Goal: Task Accomplishment & Management: Manage account settings

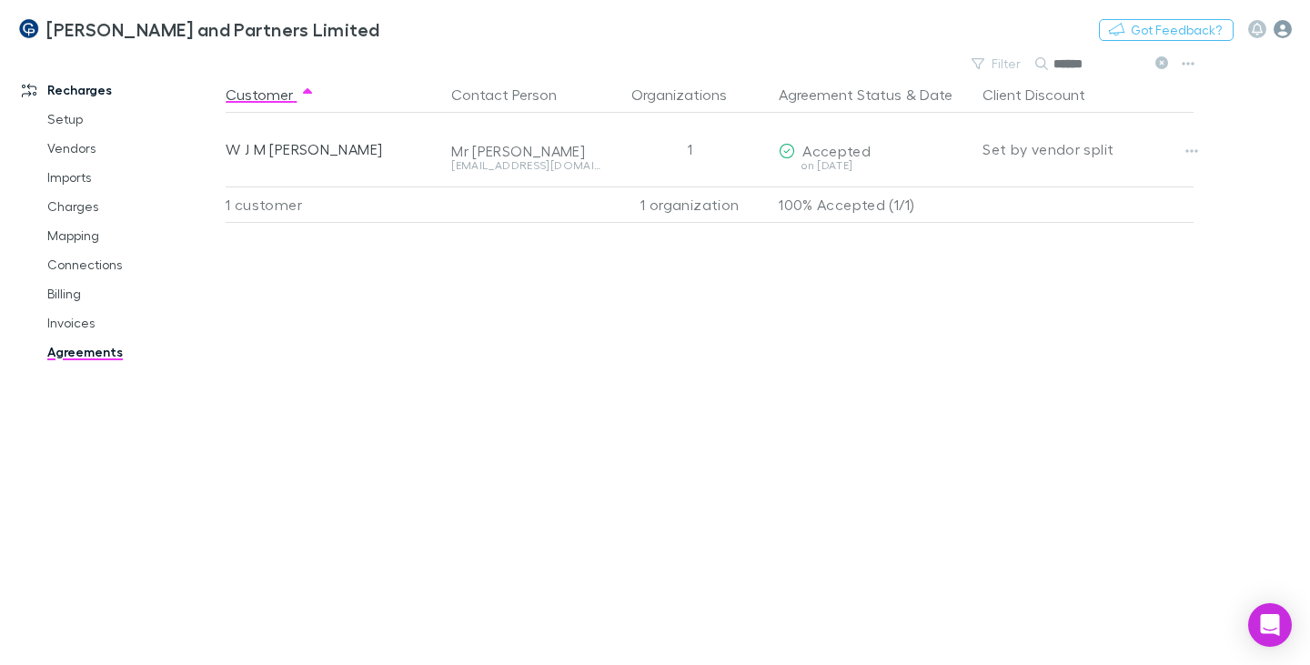
click at [1278, 34] on icon "button" at bounding box center [1283, 29] width 18 height 18
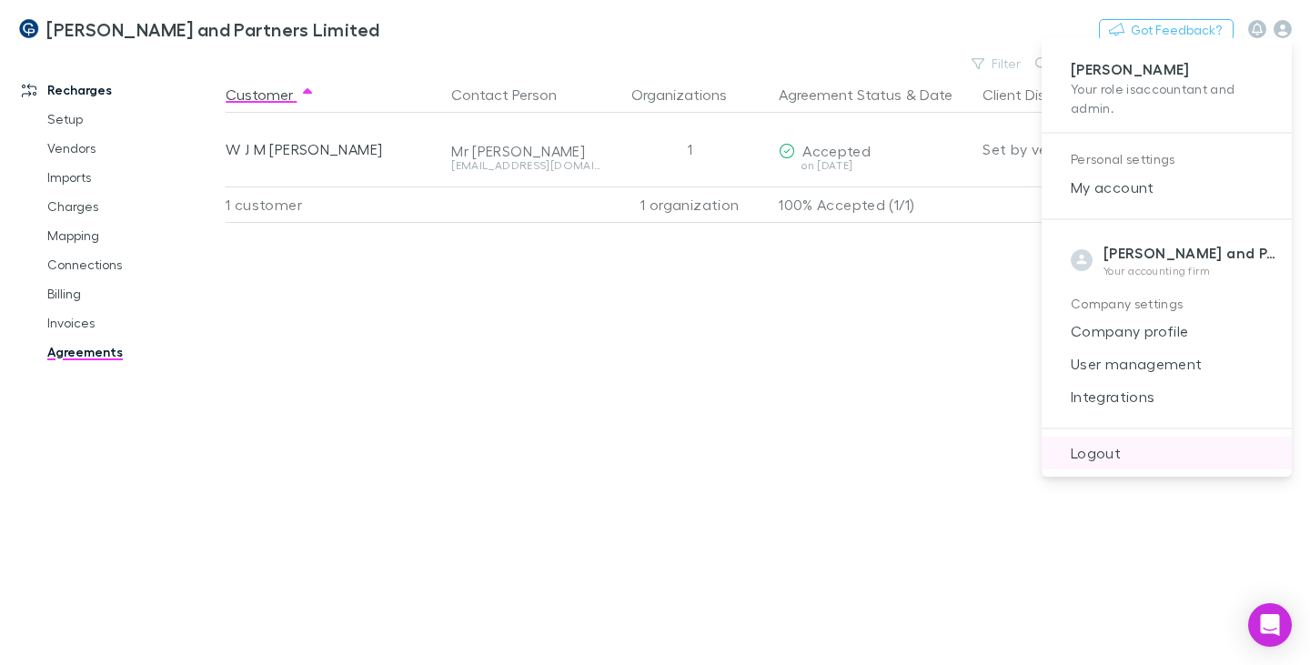
click at [1121, 451] on span "Logout" at bounding box center [1166, 453] width 221 height 22
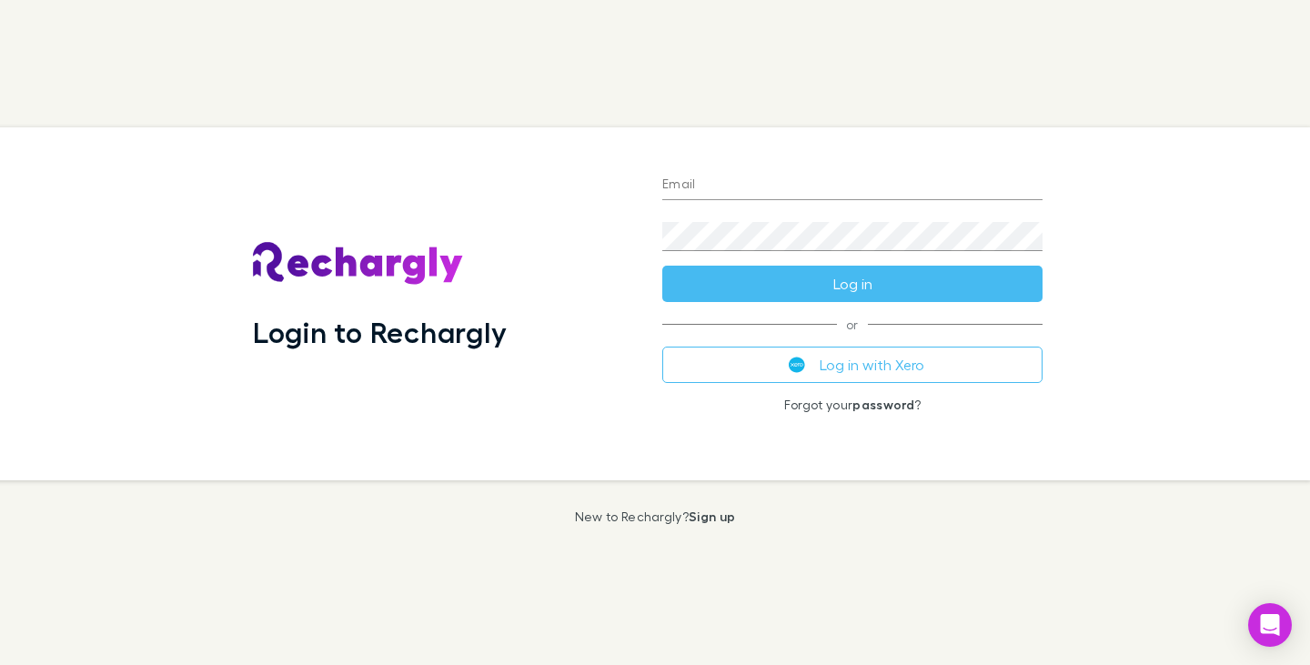
type input "**********"
